Goal: Find specific page/section: Find specific page/section

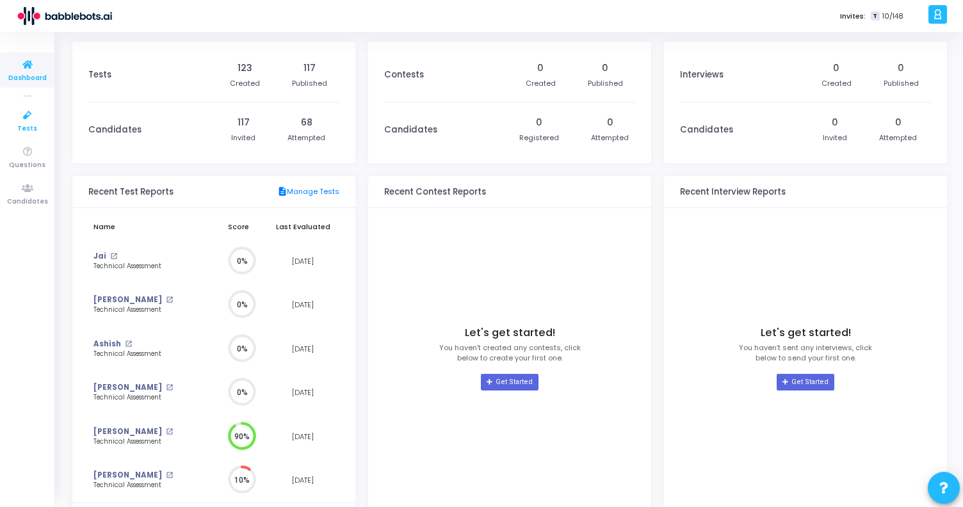
click at [32, 118] on icon at bounding box center [27, 116] width 27 height 16
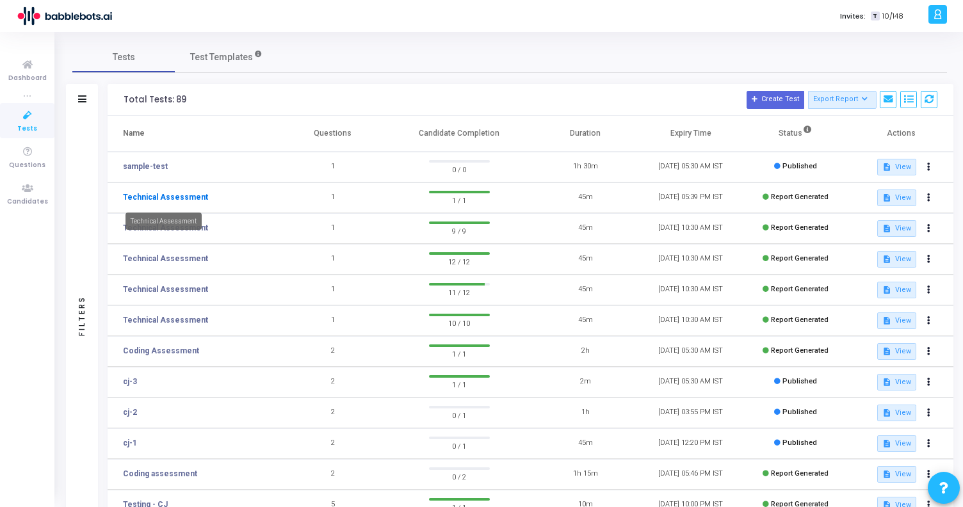
click at [172, 201] on link "Technical Assessment" at bounding box center [165, 197] width 85 height 12
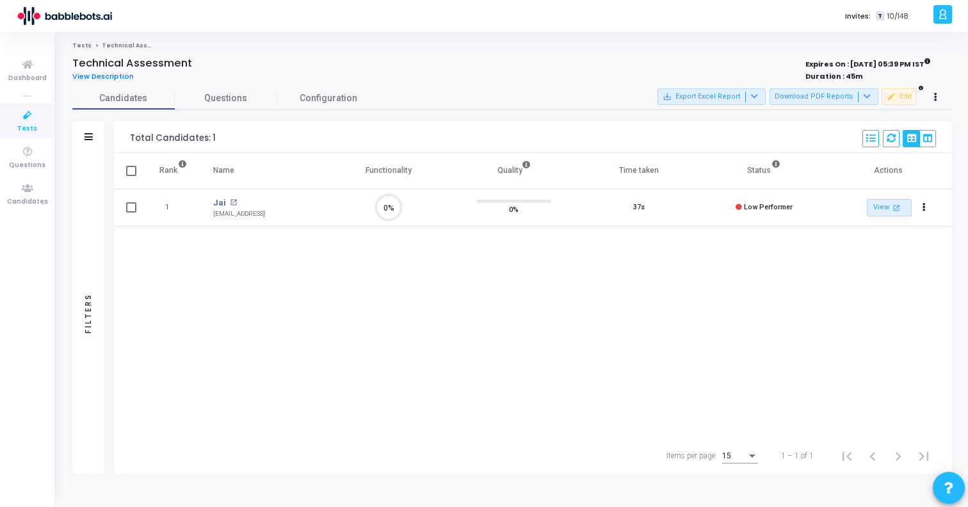
scroll to position [27, 33]
